Goal: Task Accomplishment & Management: Manage account settings

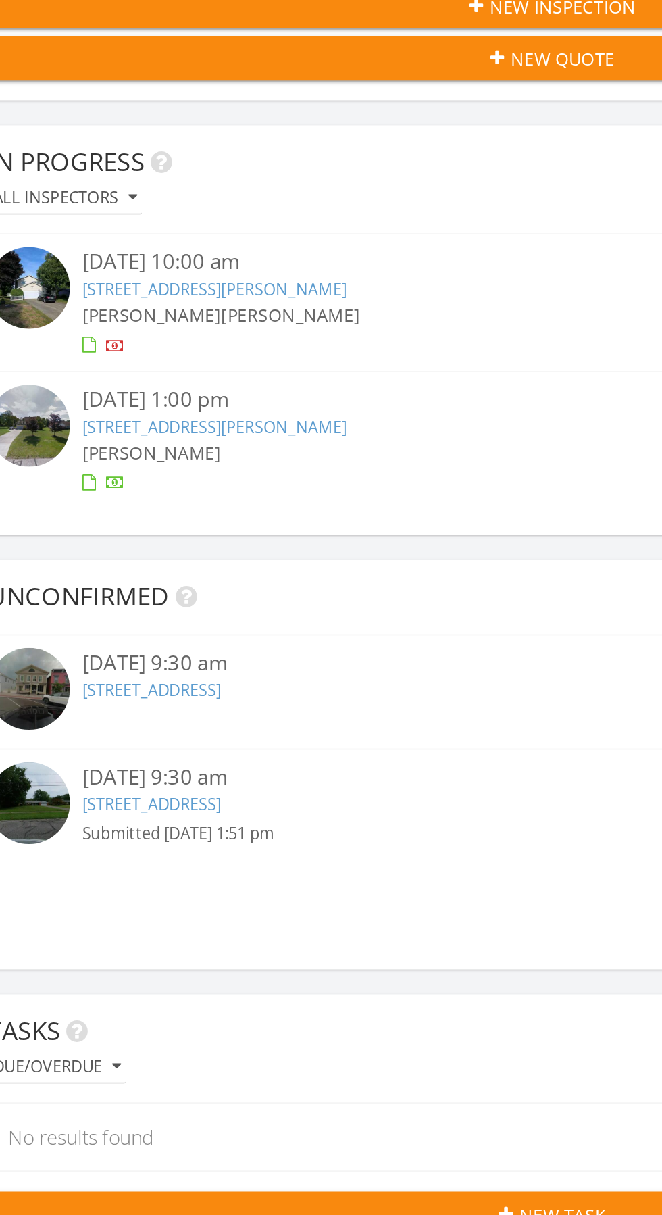
scroll to position [249, 0]
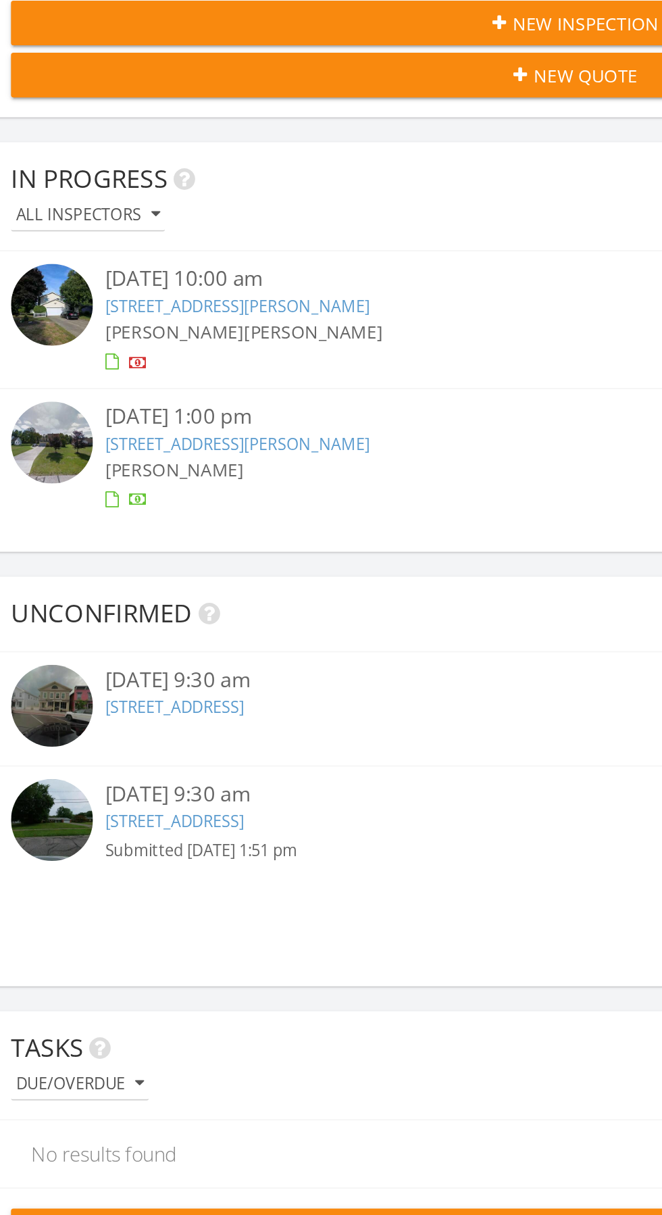
click at [151, 858] on link "81 Fairfield Rd, Painesville, OH 44077" at bounding box center [113, 857] width 76 height 12
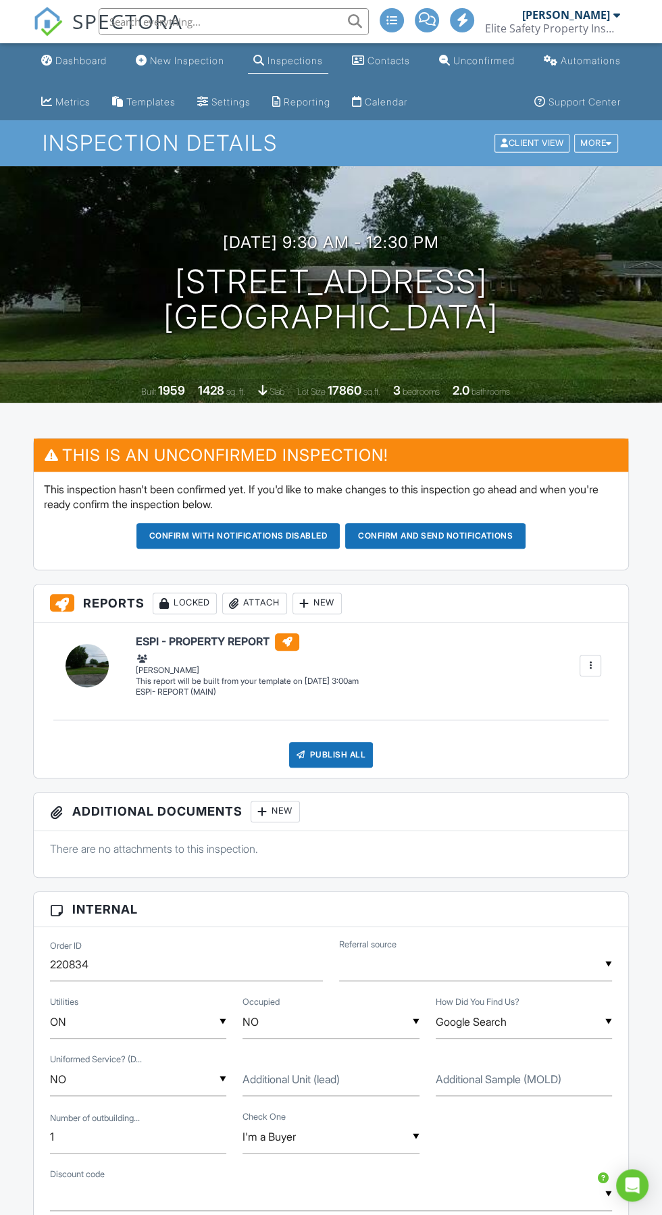
click at [341, 535] on button "Confirm and send notifications" at bounding box center [239, 536] width 204 height 26
